Goal: Check status: Check status

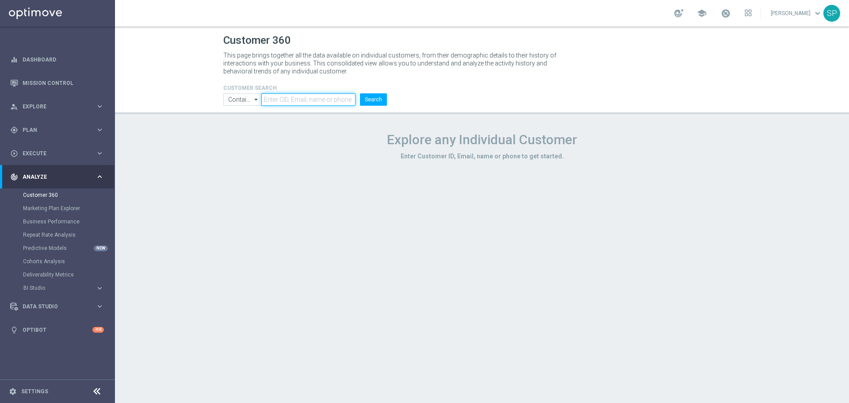
paste input "1324143"
type input "1324143"
click at [377, 103] on button "Search" at bounding box center [373, 99] width 27 height 12
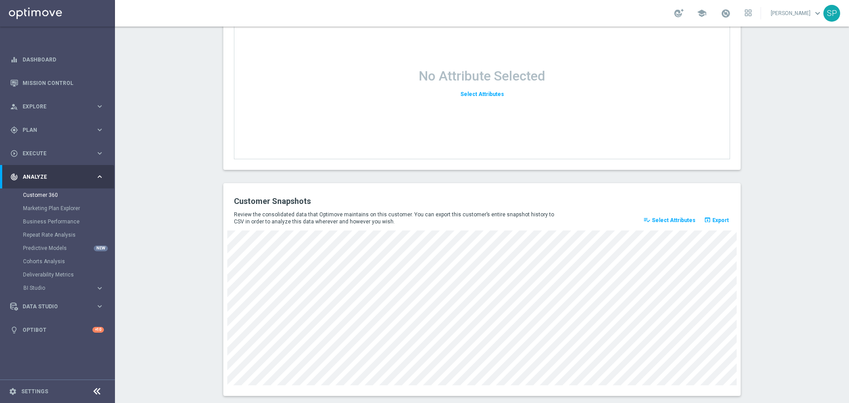
scroll to position [1134, 0]
